Goal: Check status: Check status

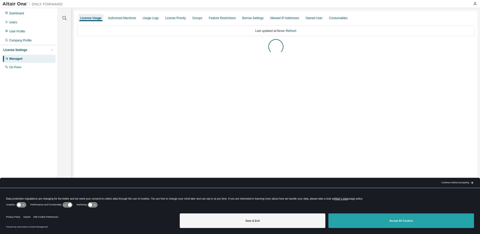
click at [401, 224] on button "Accept All Cookies" at bounding box center [402, 221] width 146 height 15
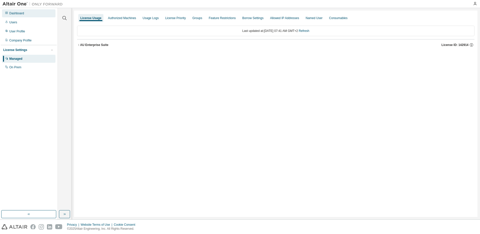
click at [32, 13] on div "Dashboard" at bounding box center [29, 13] width 54 height 8
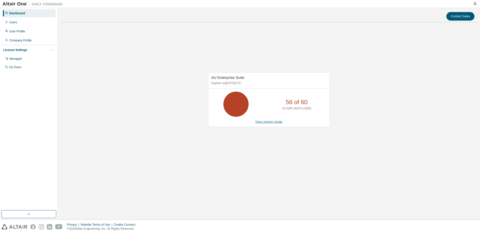
click at [271, 123] on link "View License Usage" at bounding box center [268, 122] width 27 height 4
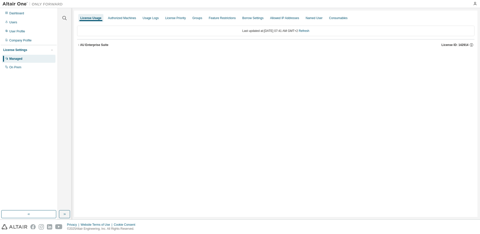
click at [97, 46] on div "AU Enterprise Suite" at bounding box center [94, 45] width 28 height 4
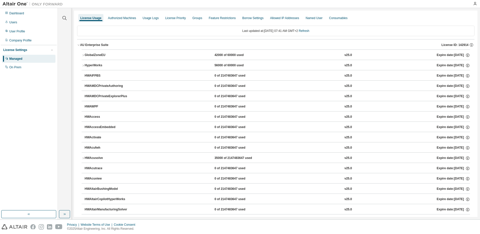
click at [97, 54] on div "GlobalZoneEU" at bounding box center [107, 55] width 45 height 5
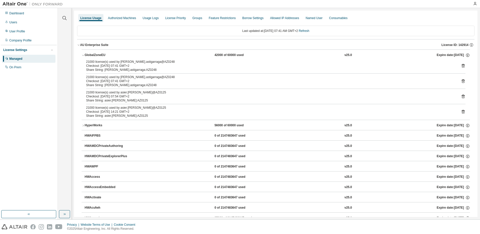
click at [93, 126] on div "HyperWorks" at bounding box center [107, 125] width 45 height 5
